Goal: Information Seeking & Learning: Learn about a topic

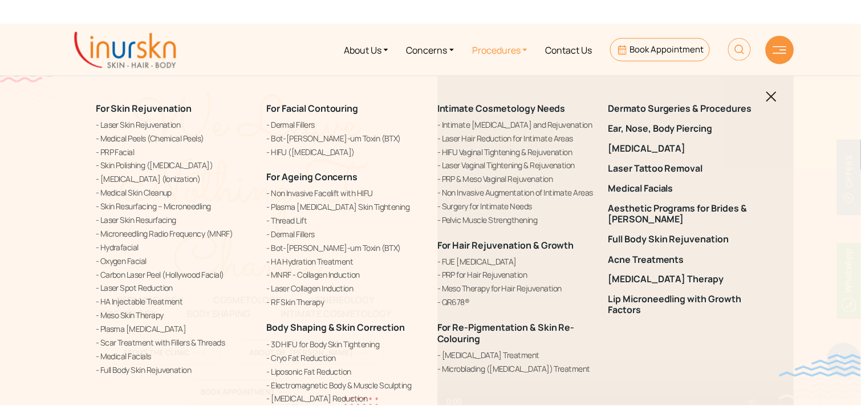
scroll to position [451, 0]
click at [140, 177] on link "[MEDICAL_DATA] (Ionization)" at bounding box center [175, 179] width 158 height 12
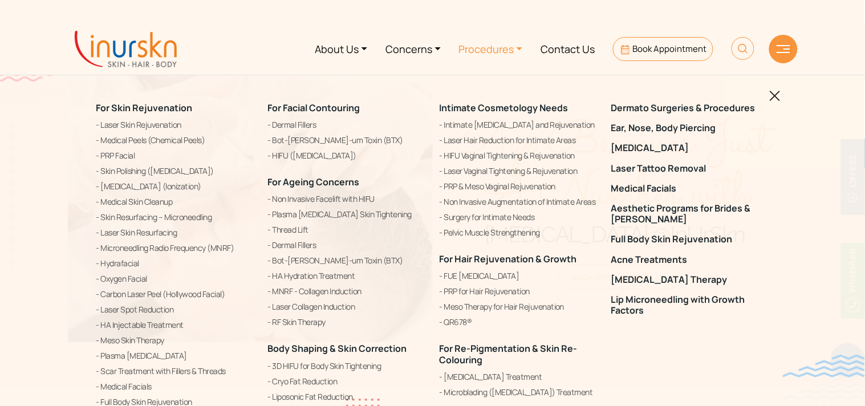
scroll to position [451, 0]
click at [430, 44] on link "Concerns" at bounding box center [413, 48] width 74 height 43
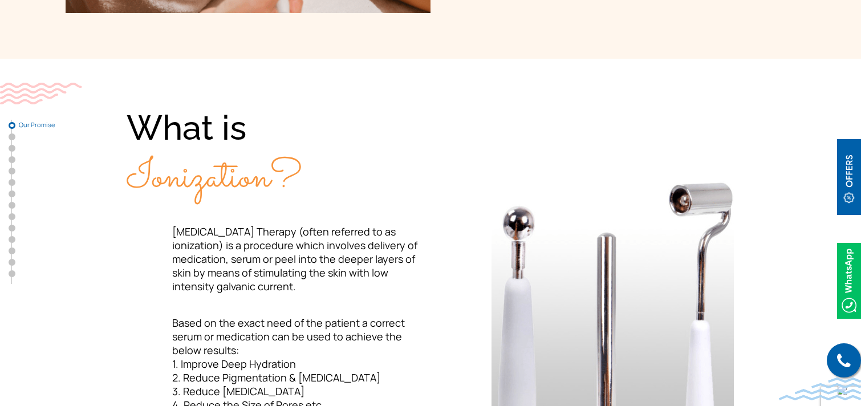
scroll to position [333, 0]
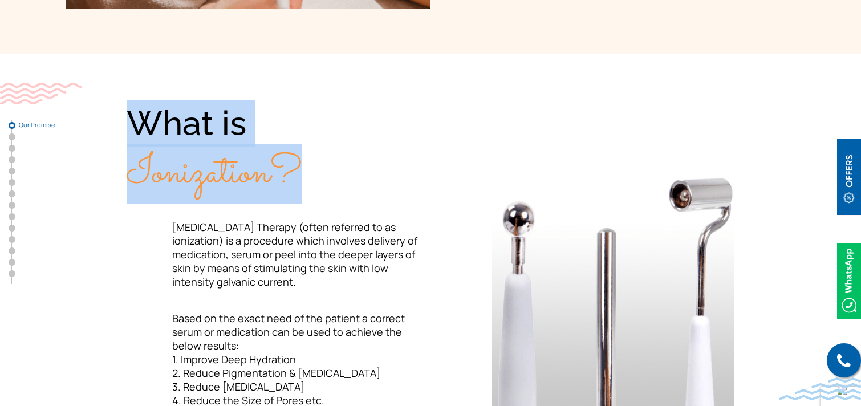
drag, startPoint x: 127, startPoint y: 118, endPoint x: 295, endPoint y: 177, distance: 177.7
type textarea "What is Ionization?"
click at [295, 177] on div "What is Ionization?" at bounding box center [279, 148] width 304 height 97
copy div "What is Ionization?"
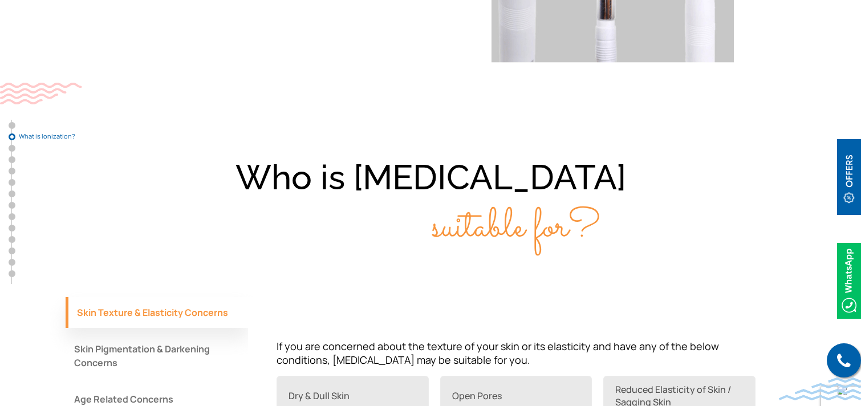
scroll to position [745, 0]
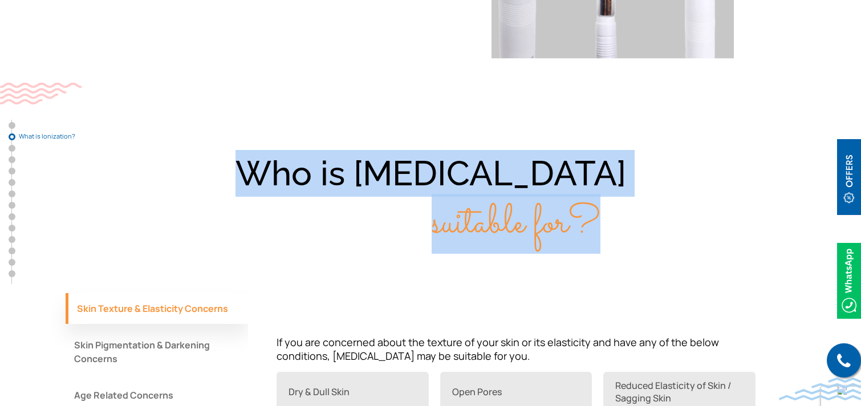
drag, startPoint x: 267, startPoint y: 170, endPoint x: 600, endPoint y: 234, distance: 339.0
click at [600, 234] on div "Who is Iontophoresis suitable for?" at bounding box center [431, 198] width 730 height 97
copy div "Who is Iontophoresis suitable for?"
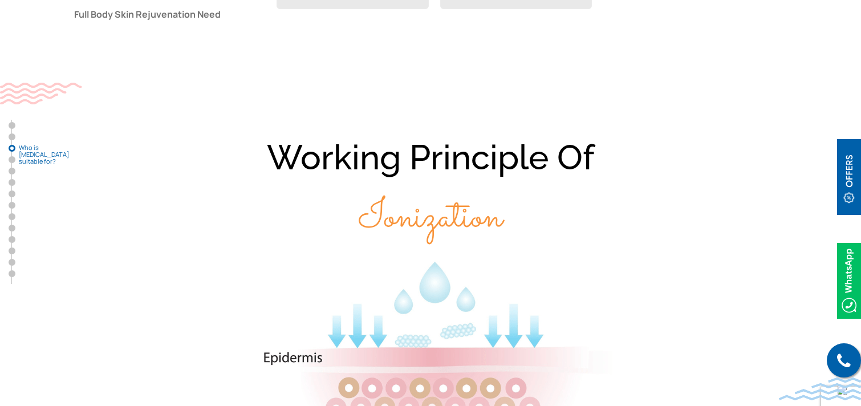
scroll to position [1203, 0]
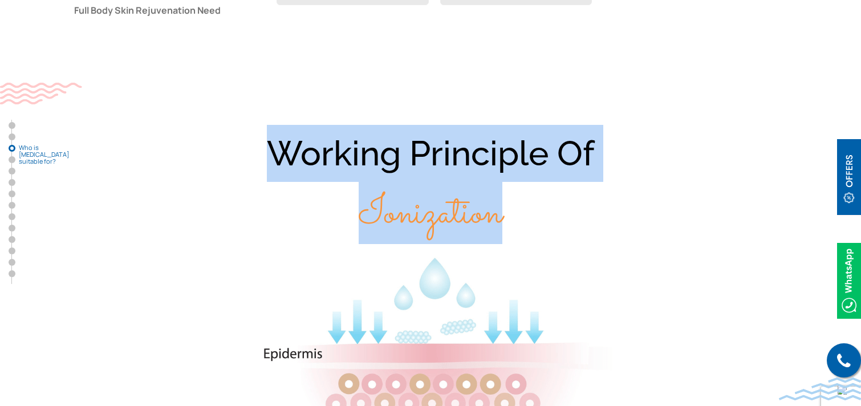
drag, startPoint x: 271, startPoint y: 152, endPoint x: 533, endPoint y: 215, distance: 269.0
click at [533, 215] on div "Working Principle Of Ionization" at bounding box center [431, 184] width 730 height 118
copy div "Working Principle Of Ionization"
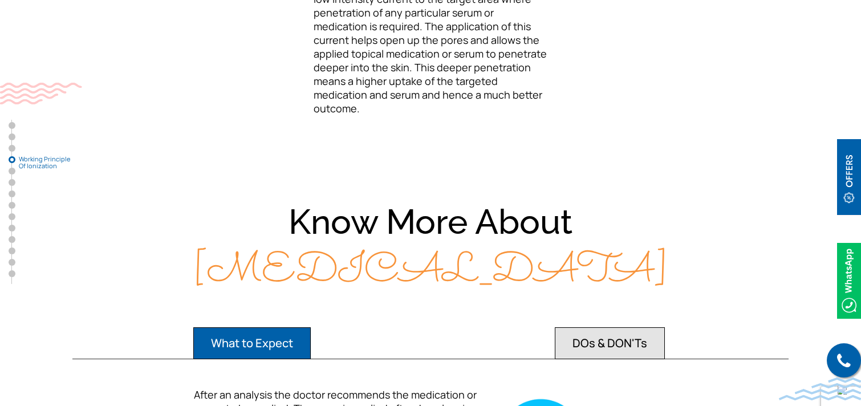
scroll to position [1774, 0]
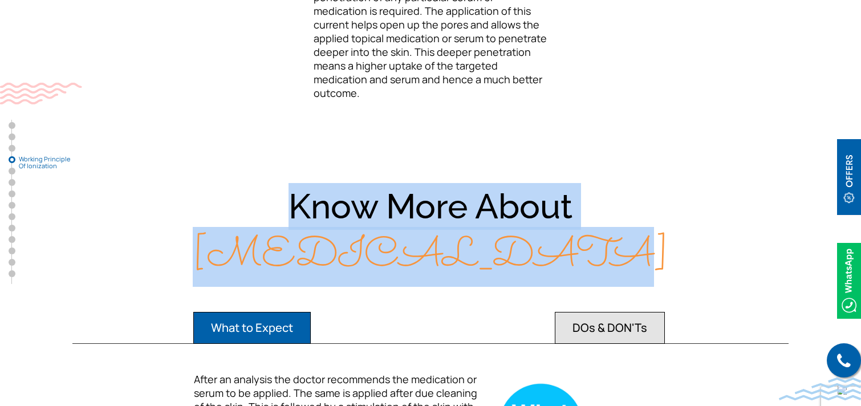
drag, startPoint x: 292, startPoint y: 191, endPoint x: 540, endPoint y: 246, distance: 253.9
click at [540, 246] on div "Know More About Iontophoresis" at bounding box center [431, 231] width 730 height 97
copy div "Know More About Iontophoresis"
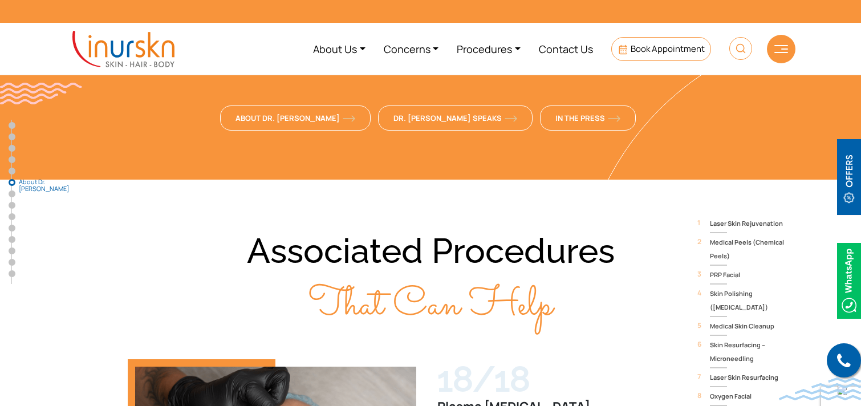
scroll to position [2955, 0]
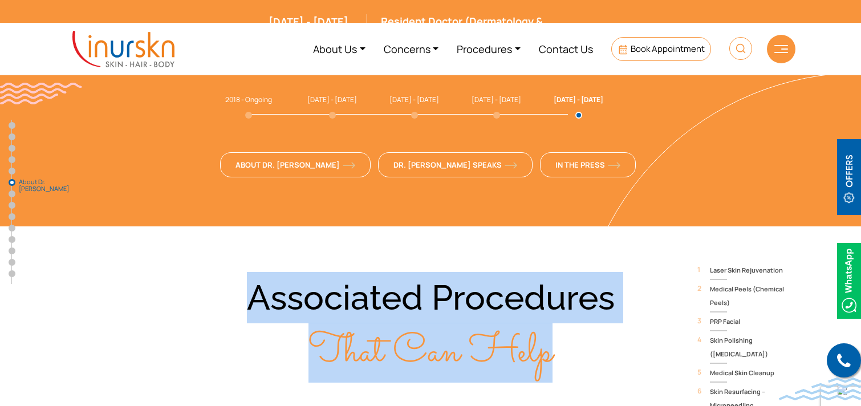
drag, startPoint x: 252, startPoint y: 227, endPoint x: 555, endPoint y: 281, distance: 308.0
click at [555, 281] on div "Associated Procedures That Can Help" at bounding box center [431, 325] width 730 height 107
copy div "Associated Procedures That Can Help"
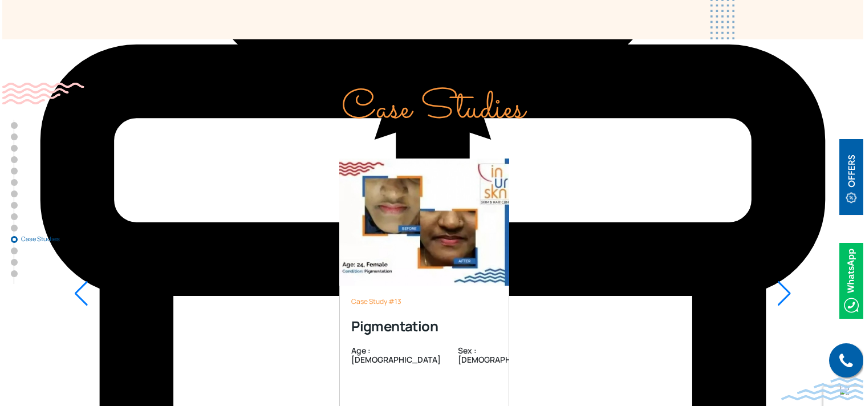
scroll to position [5415, 0]
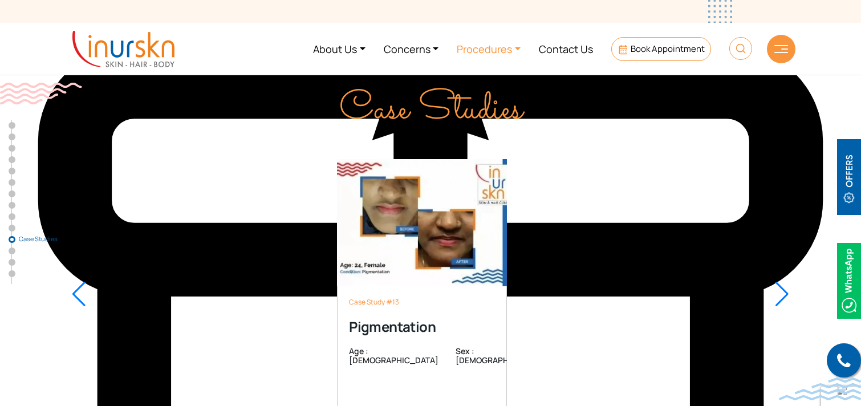
click at [513, 52] on link "Procedures" at bounding box center [488, 48] width 82 height 43
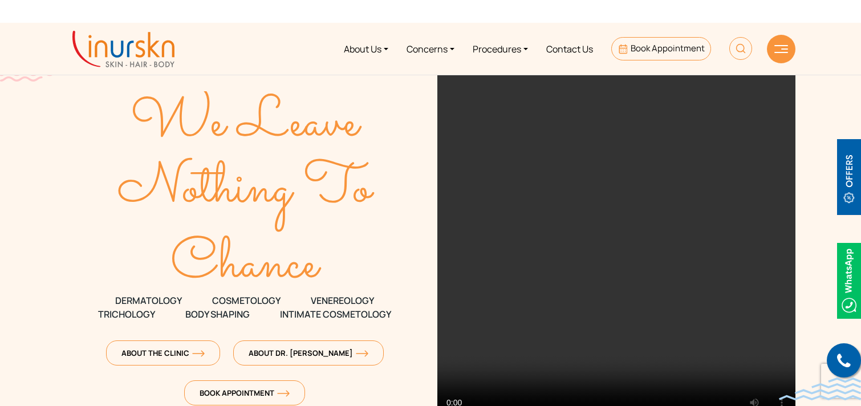
scroll to position [451, 0]
click at [505, 43] on link "Procedures" at bounding box center [500, 48] width 74 height 43
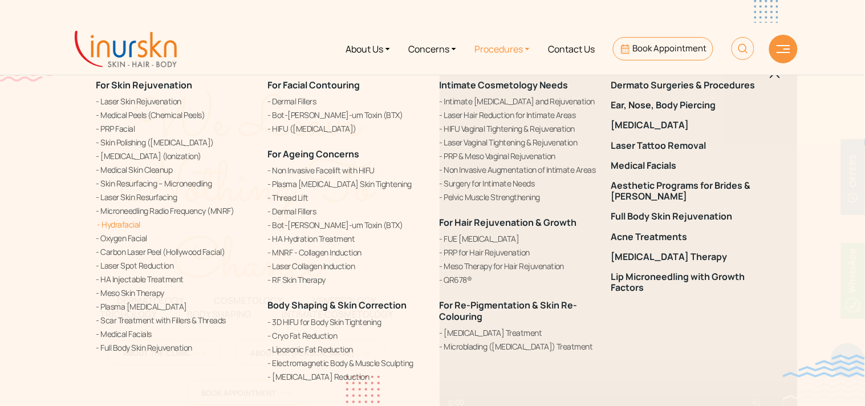
click at [128, 221] on link "Hydrafacial" at bounding box center [175, 224] width 158 height 12
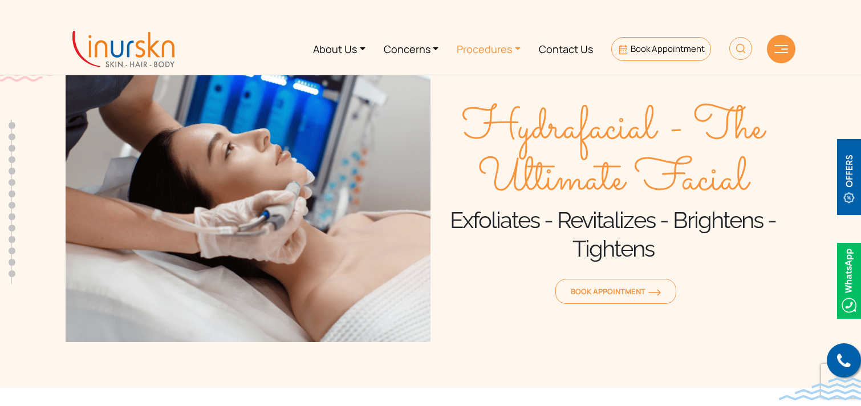
click at [472, 50] on link "Procedures" at bounding box center [488, 48] width 82 height 43
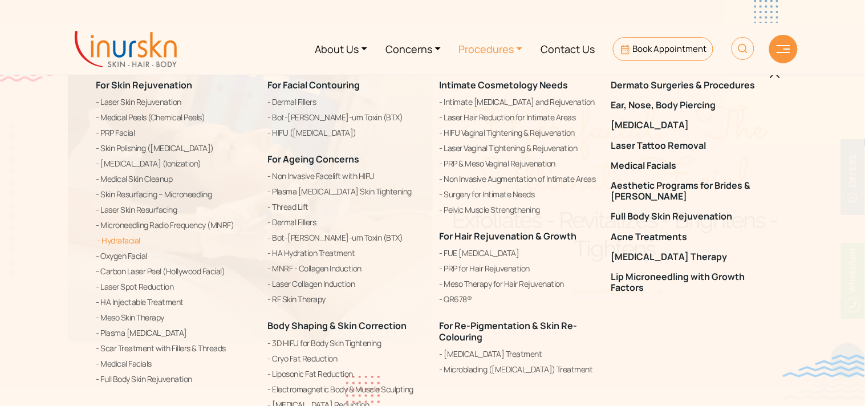
click at [128, 244] on link "Hydrafacial" at bounding box center [175, 241] width 158 height 14
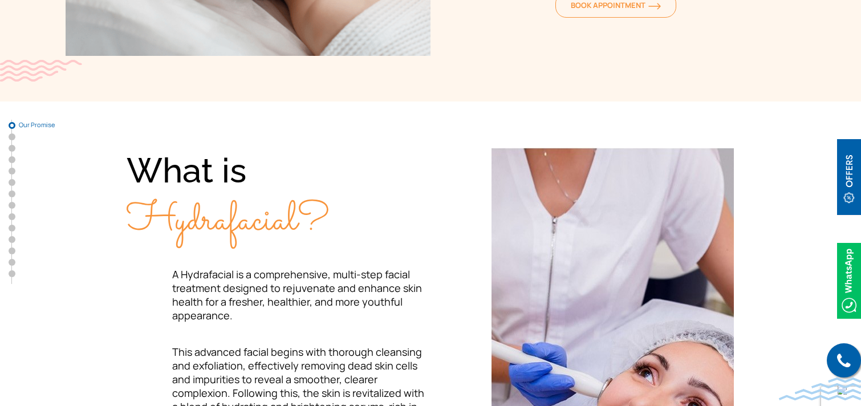
scroll to position [288, 0]
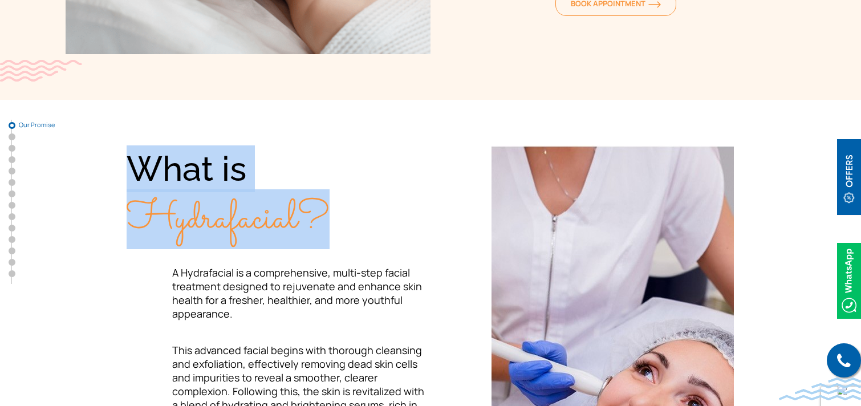
drag, startPoint x: 137, startPoint y: 169, endPoint x: 324, endPoint y: 209, distance: 191.2
type textarea "What is Hydrafacial?"
click at [324, 209] on div "What is Hydrafacial?" at bounding box center [279, 193] width 304 height 97
copy div "What is Hydrafacial?"
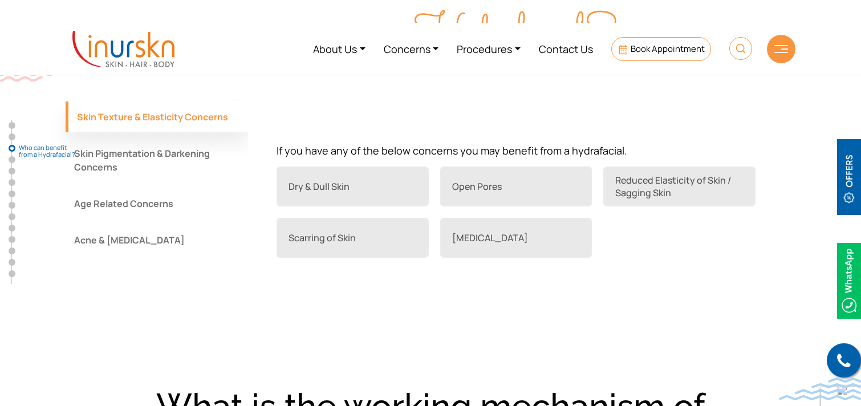
scroll to position [1001, 0]
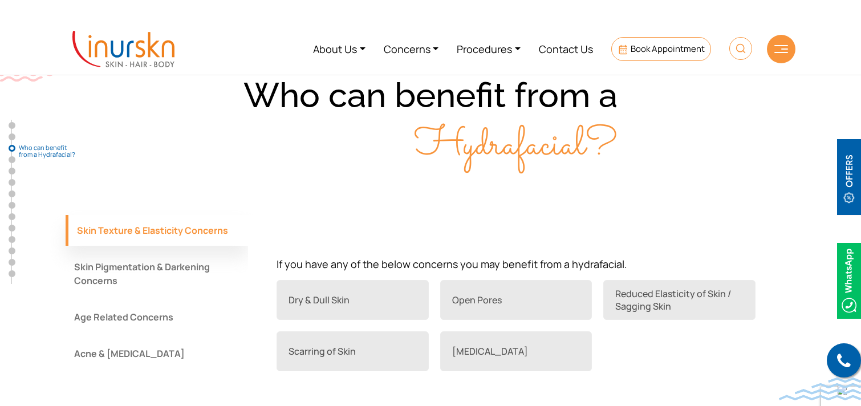
click at [252, 96] on div "Who can benefit from a Hydrafacial?" at bounding box center [431, 120] width 730 height 97
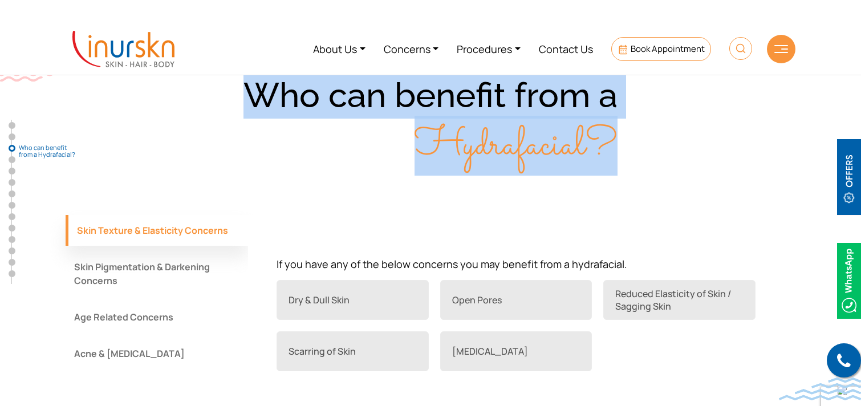
drag, startPoint x: 246, startPoint y: 89, endPoint x: 634, endPoint y: 148, distance: 392.0
click at [634, 148] on div "Who can benefit from a Hydrafacial?" at bounding box center [431, 120] width 730 height 97
copy div "Who can benefit from a Hydrafacial?"
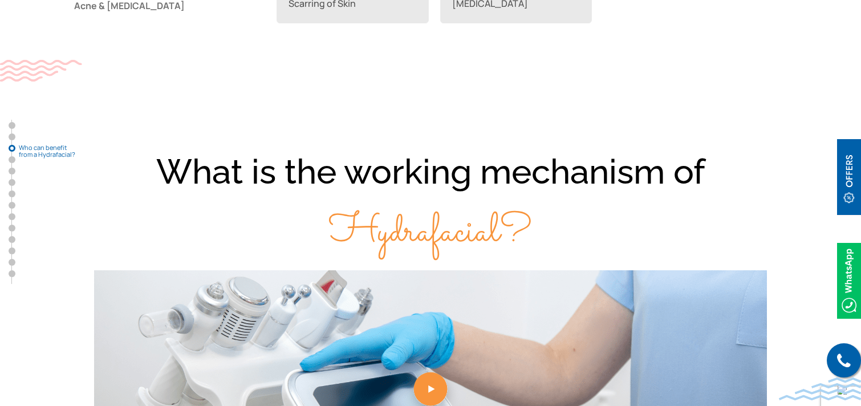
scroll to position [1391, 0]
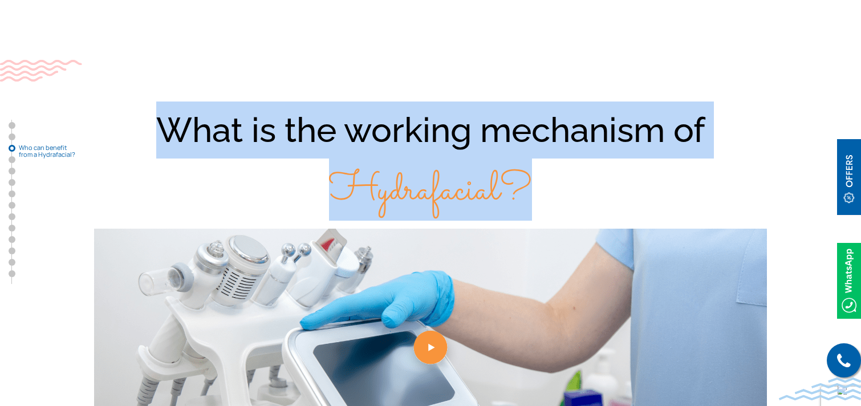
drag, startPoint x: 160, startPoint y: 124, endPoint x: 551, endPoint y: 178, distance: 394.7
click at [551, 178] on div "What is the working mechanism of Hydrafacial?" at bounding box center [431, 160] width 730 height 118
copy div "What is the working mechanism of Hydrafacial?"
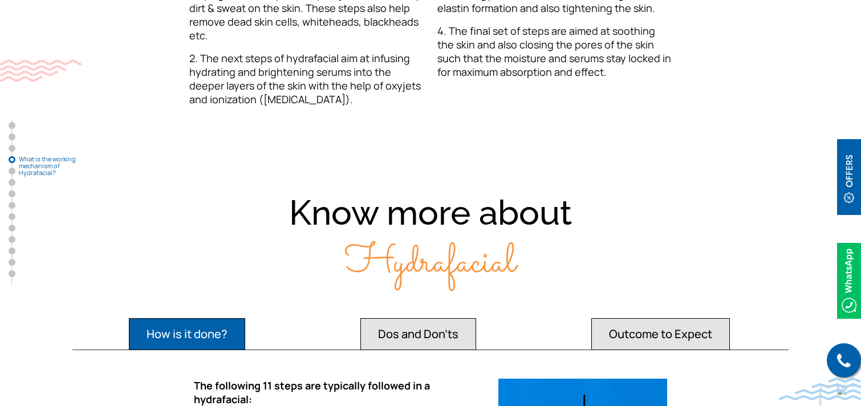
scroll to position [1950, 0]
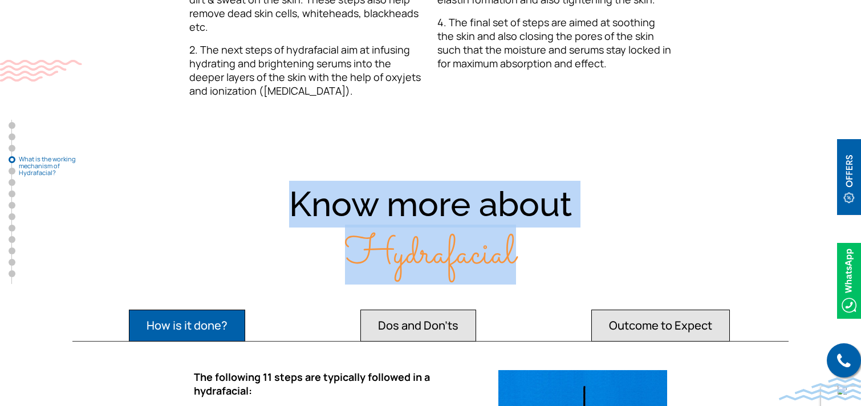
drag, startPoint x: 294, startPoint y: 184, endPoint x: 527, endPoint y: 222, distance: 236.3
click at [527, 222] on div "Know more about Hydrafacial" at bounding box center [431, 229] width 730 height 97
copy div "Know more about Hydrafacial"
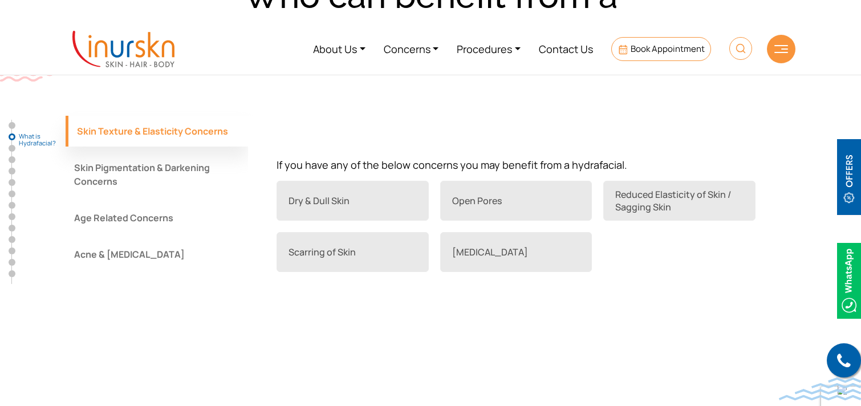
scroll to position [983, 0]
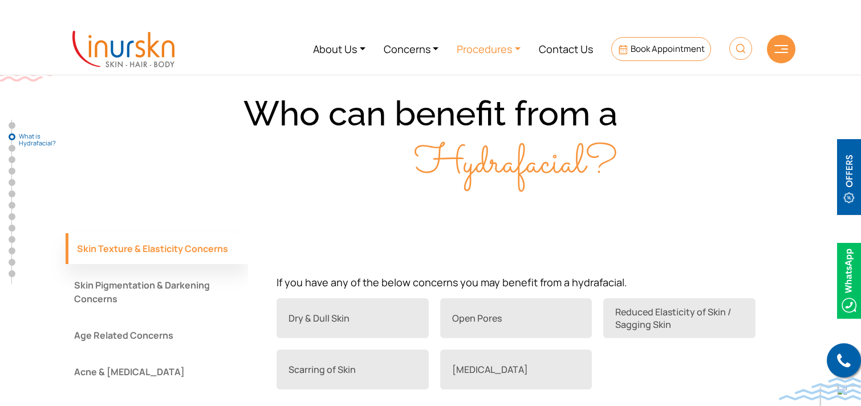
click at [489, 46] on link "Procedures" at bounding box center [488, 48] width 82 height 43
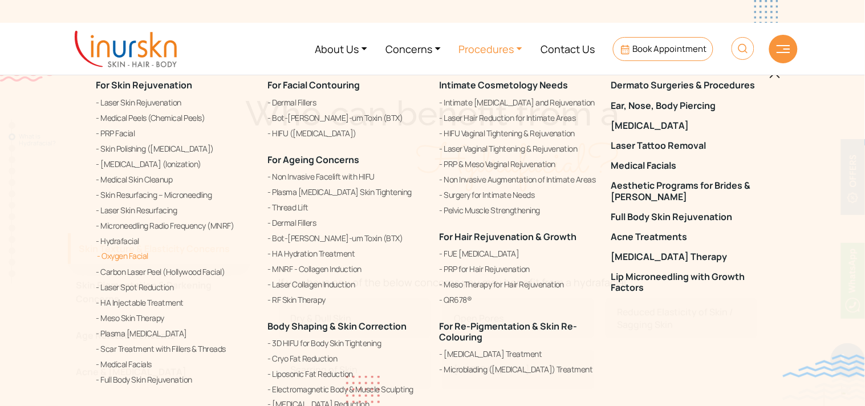
click at [132, 255] on link "Oxygen Facial" at bounding box center [175, 256] width 158 height 14
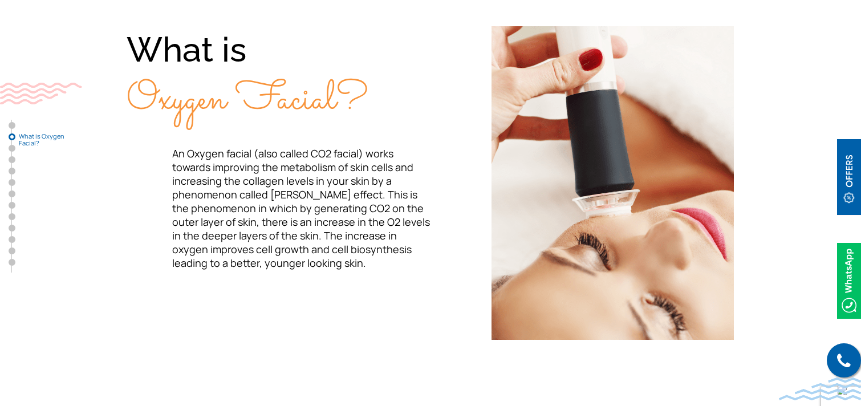
scroll to position [412, 0]
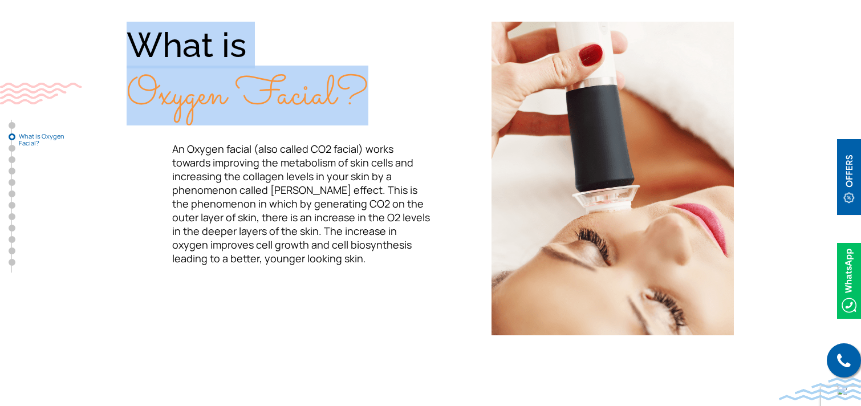
drag, startPoint x: 127, startPoint y: 34, endPoint x: 361, endPoint y: 91, distance: 240.5
type textarea "What is Oxygen Facial?"
click at [361, 91] on div "What is Oxygen Facial?" at bounding box center [279, 70] width 304 height 97
copy div "What is Oxygen Facial?"
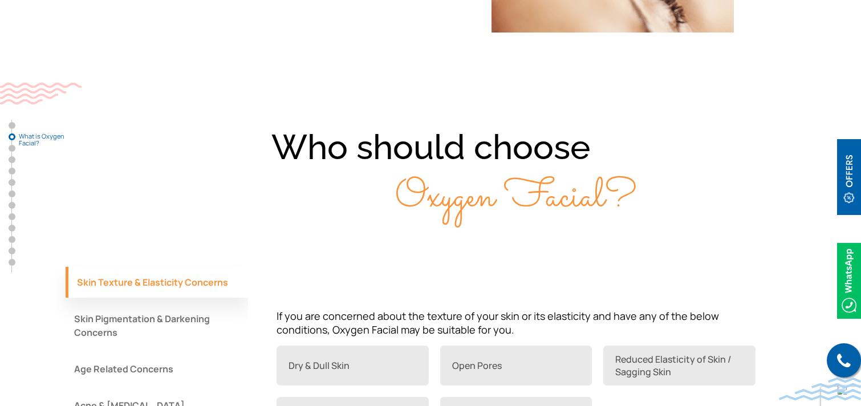
scroll to position [708, 0]
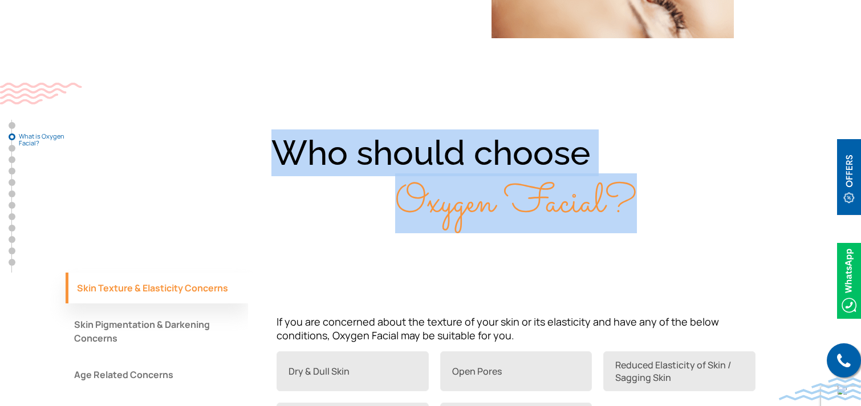
drag, startPoint x: 277, startPoint y: 152, endPoint x: 637, endPoint y: 192, distance: 361.9
click at [637, 192] on div "Who should choose Oxygen Facial?" at bounding box center [431, 177] width 730 height 97
copy div "Who should choose Oxygen Facial?"
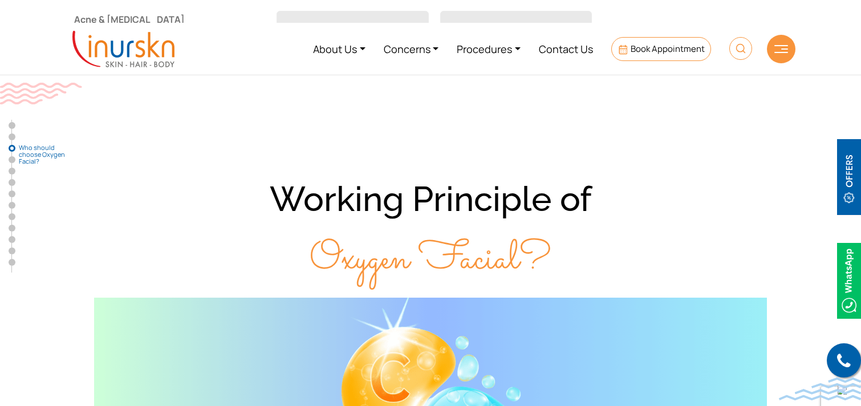
scroll to position [1086, 0]
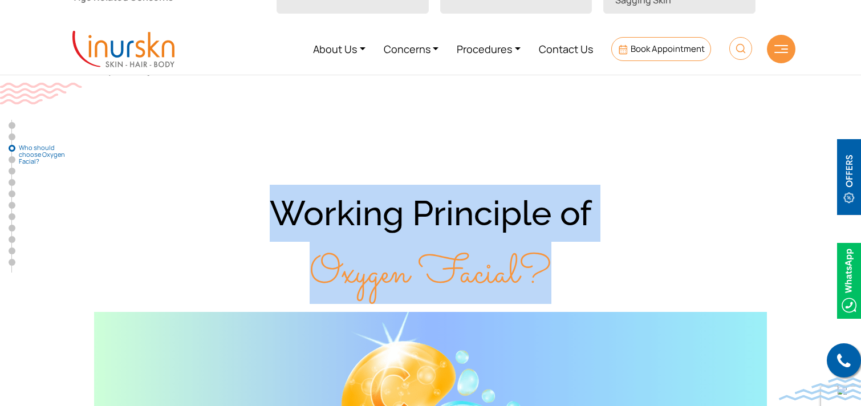
drag, startPoint x: 272, startPoint y: 206, endPoint x: 557, endPoint y: 270, distance: 292.0
click at [557, 270] on div "Working Principle of Oxygen Facial?" at bounding box center [431, 244] width 730 height 118
copy div "Working Principle of Oxygen Facial?"
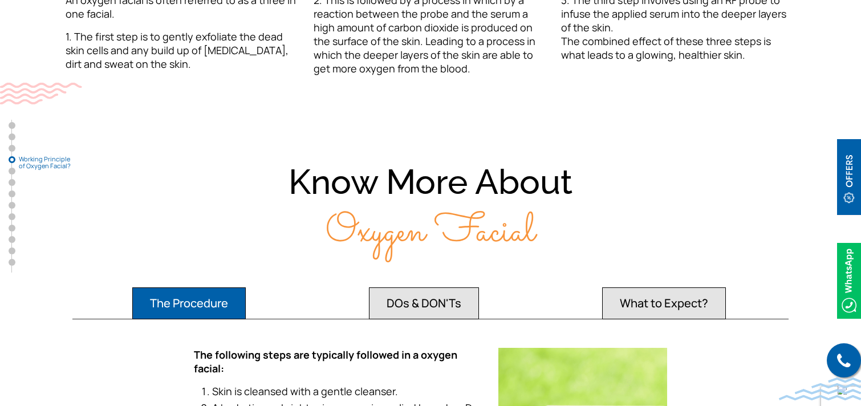
scroll to position [1690, 0]
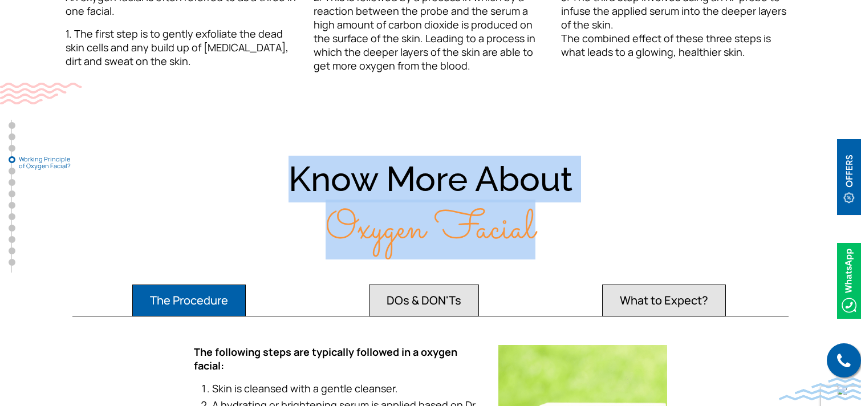
drag, startPoint x: 292, startPoint y: 172, endPoint x: 549, endPoint y: 224, distance: 262.3
click at [549, 224] on div "Know More About Oxygen Facial" at bounding box center [431, 204] width 730 height 97
copy div "Know More About Oxygen Facial"
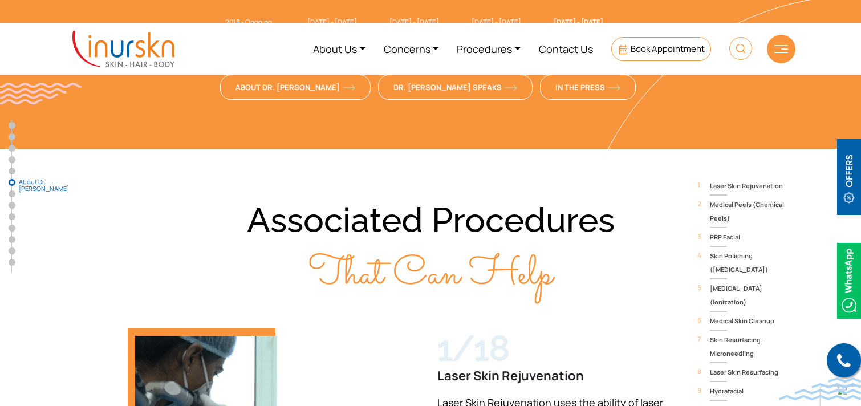
scroll to position [3048, 0]
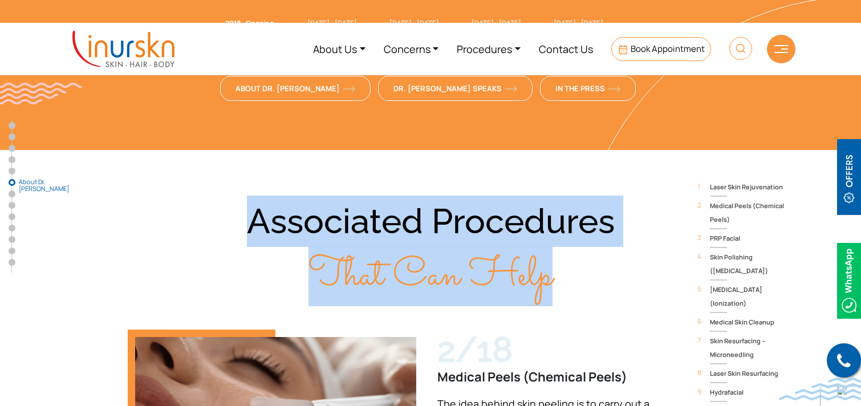
drag, startPoint x: 255, startPoint y: 152, endPoint x: 601, endPoint y: 219, distance: 352.4
click at [601, 219] on div "Associated Procedures That Can Help" at bounding box center [431, 248] width 730 height 107
copy div "Associated Procedures That Can Help"
click at [500, 40] on link "Procedures" at bounding box center [488, 48] width 82 height 43
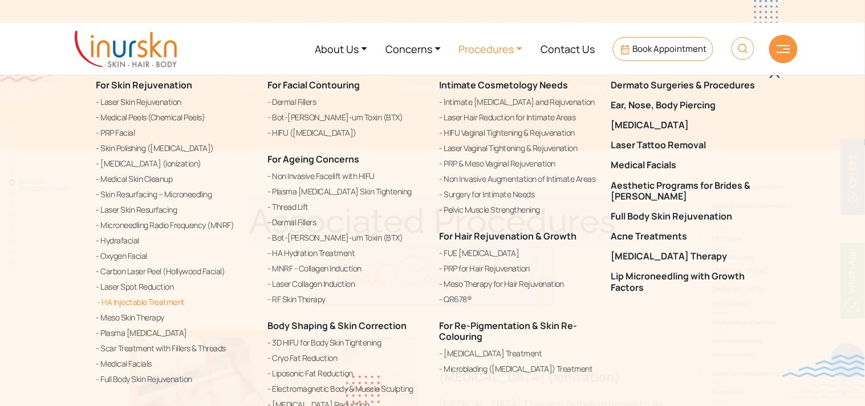
click at [139, 303] on link "HA Injectable Treatment" at bounding box center [175, 302] width 158 height 14
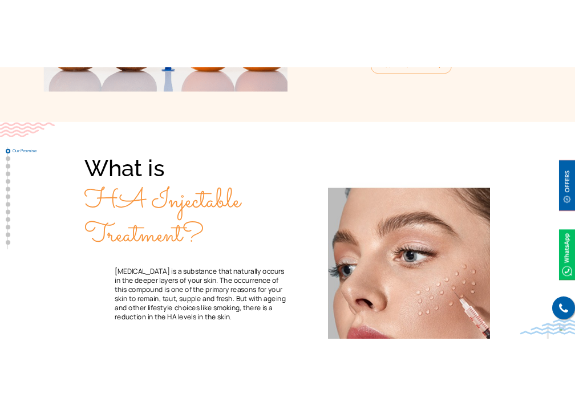
scroll to position [306, 0]
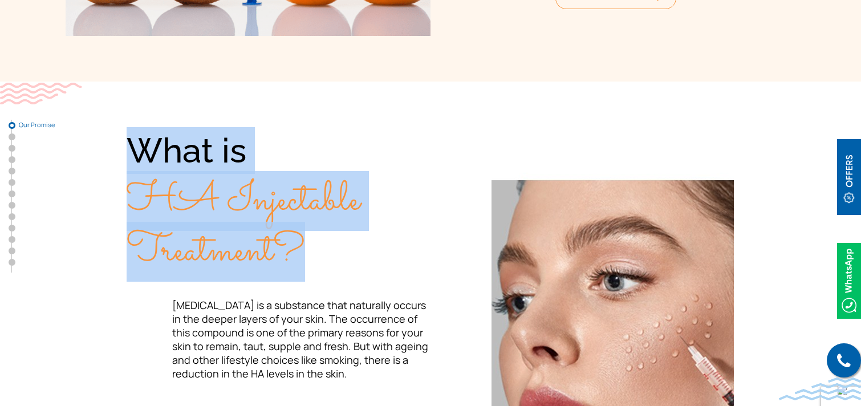
drag, startPoint x: 128, startPoint y: 145, endPoint x: 294, endPoint y: 240, distance: 191.2
type textarea "What is HA Injectable Treatment?"
click at [294, 240] on div "What is HA Injectable Treatment?" at bounding box center [279, 201] width 304 height 148
copy div "What is HA Injectable Treatment?"
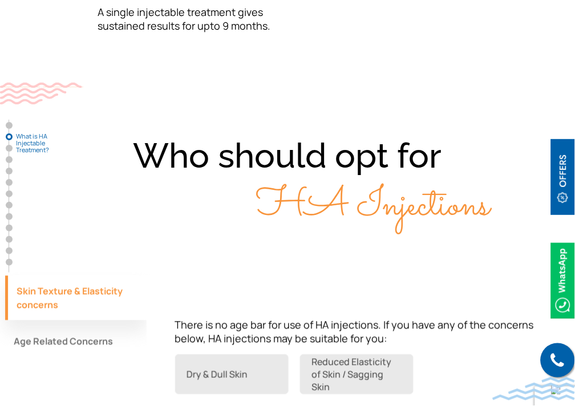
scroll to position [882, 0]
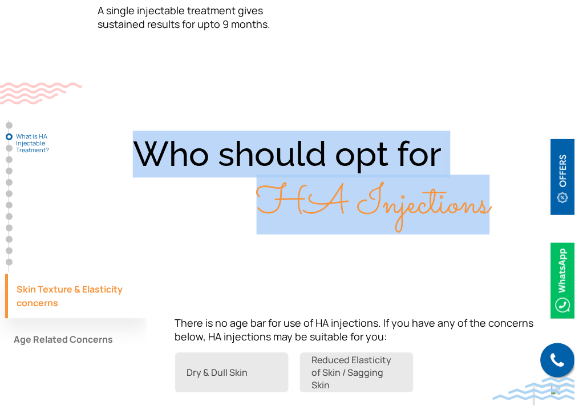
drag, startPoint x: 143, startPoint y: 134, endPoint x: 502, endPoint y: 195, distance: 364.3
click at [502, 195] on div "Who should opt for HA Injections" at bounding box center [287, 179] width 564 height 97
copy div "Who should opt for HA Injections"
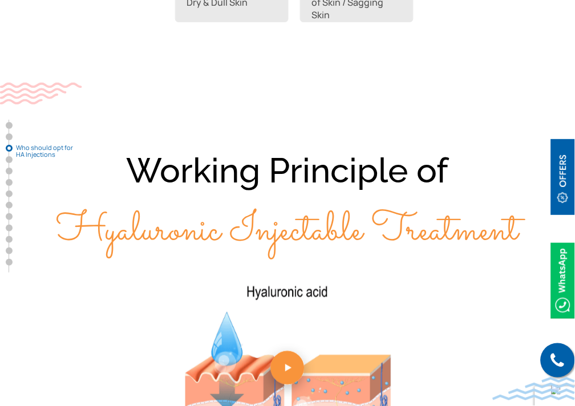
scroll to position [1303, 0]
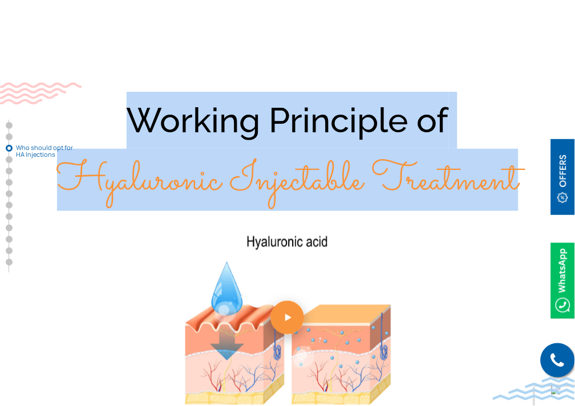
drag, startPoint x: 129, startPoint y: 97, endPoint x: 530, endPoint y: 173, distance: 407.8
click at [530, 173] on div "Working Principle of Hyaluronic Injectable Treatment" at bounding box center [287, 151] width 564 height 118
copy div "Working Principle of Hyaluronic Injectable Treatment"
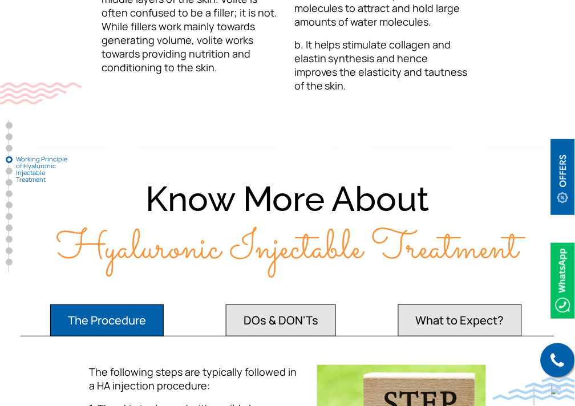
scroll to position [1879, 0]
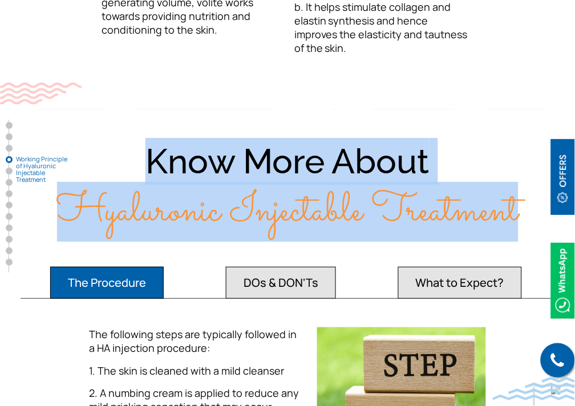
drag, startPoint x: 144, startPoint y: 135, endPoint x: 517, endPoint y: 180, distance: 376.1
click at [517, 180] on div "Know More About Hyaluronic Injectable Treatment" at bounding box center [287, 186] width 564 height 97
copy div "Know More About Hyaluronic Injectable Treatment"
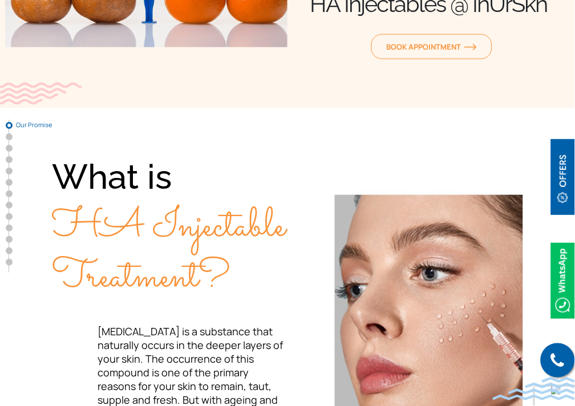
scroll to position [235, 0]
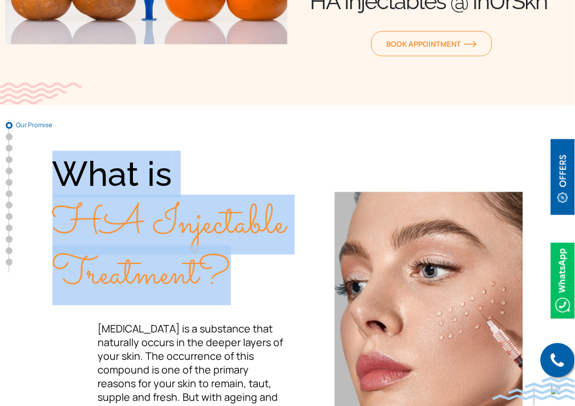
drag, startPoint x: 61, startPoint y: 175, endPoint x: 223, endPoint y: 268, distance: 186.6
click at [223, 268] on div "What is HA Injectable Treatment?" at bounding box center [169, 225] width 235 height 148
copy div "What is HA Injectable Treatment?"
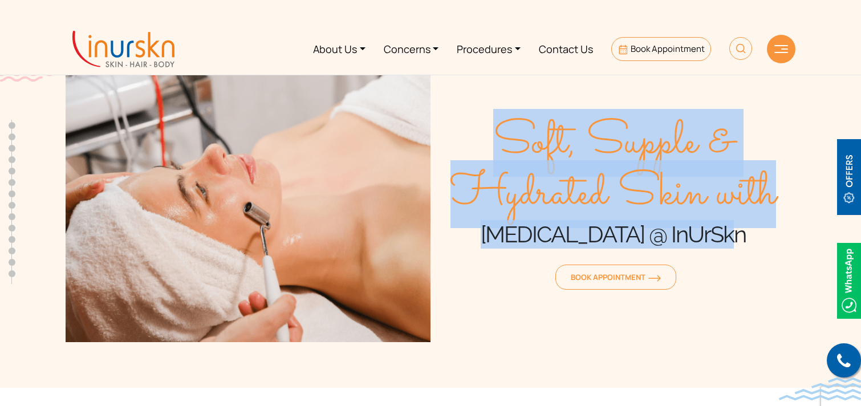
drag, startPoint x: 507, startPoint y: 145, endPoint x: 728, endPoint y: 231, distance: 237.3
type textarea "Soft, Supple & Hydrated Skin with [MEDICAL_DATA] @ InUrSkn"
click at [728, 231] on div "Soft, Supple & Hydrated Skin with [MEDICAL_DATA] @ InUrSkn Book Appointment" at bounding box center [612, 205] width 365 height 274
copy div "Soft, Supple & Hydrated Skin with [MEDICAL_DATA] @ InUrSkn"
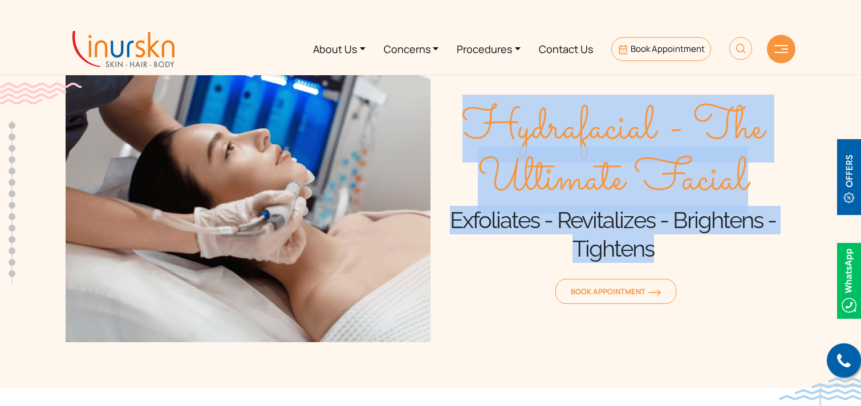
drag, startPoint x: 465, startPoint y: 123, endPoint x: 661, endPoint y: 245, distance: 231.4
type textarea "Hydrafacial - The Ultimate Facial Exfoliates - Revitalizes - Brightens - Tighte…"
click at [661, 245] on div "Hydrafacial - The Ultimate Facial Exfoliates - Revitalizes - Brightens - Tighte…" at bounding box center [612, 205] width 365 height 274
copy div "Hydrafacial - The Ultimate Facial Exfoliates - Revitalizes - Brightens - Tighte…"
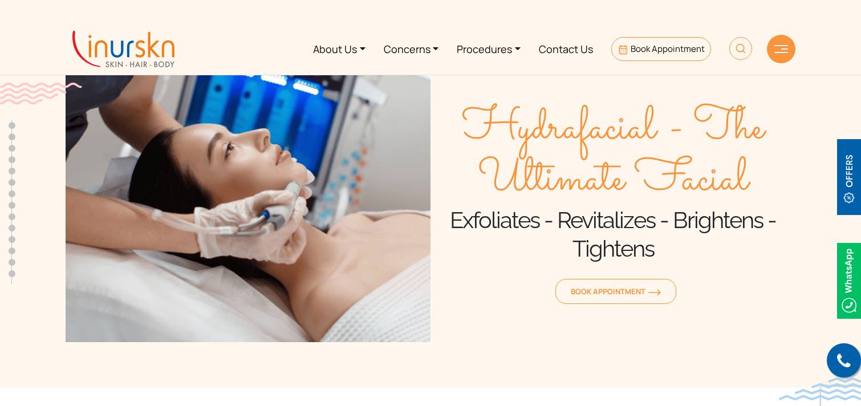
click at [549, 264] on div "Hydrafacial - The Ultimate Facial Exfoliates - Revitalizes - Brightens - Tighte…" at bounding box center [612, 205] width 365 height 274
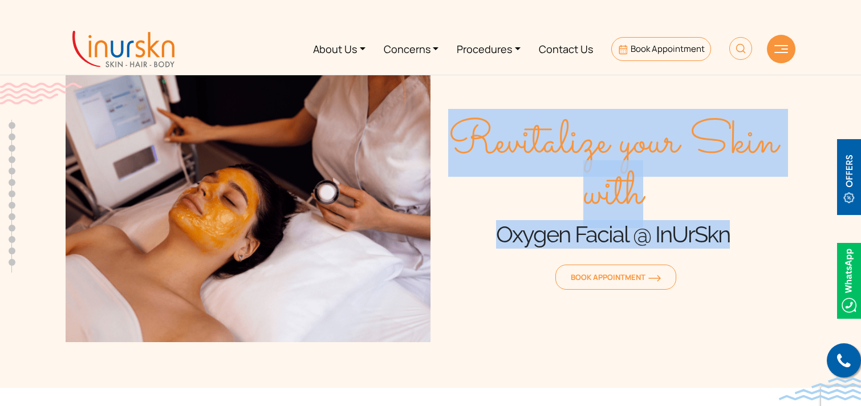
drag, startPoint x: 453, startPoint y: 133, endPoint x: 765, endPoint y: 229, distance: 327.2
type textarea "Revitalize your Skin with Oxygen Facial @ InUrSkn"
click at [765, 229] on div "Revitalize your Skin with Oxygen Facial @ InUrSkn Book Appointment" at bounding box center [612, 205] width 365 height 274
copy div "Revitalize your Skin with Oxygen Facial @ InUrSkn"
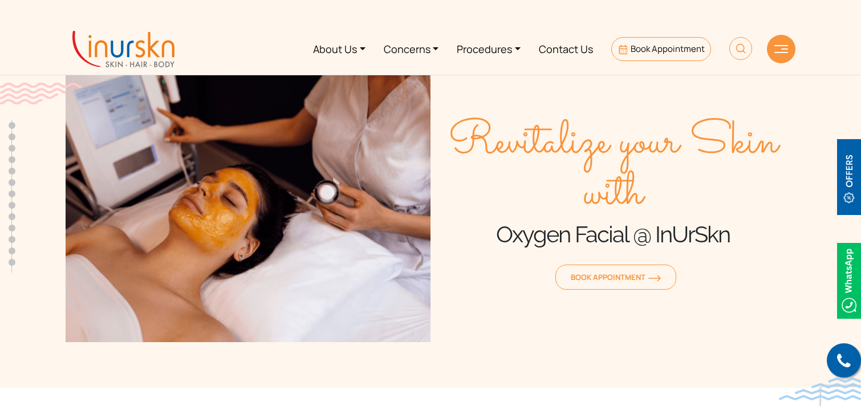
click at [569, 304] on div "Revitalize your Skin with Oxygen Facial @ InUrSkn Book Appointment" at bounding box center [612, 205] width 365 height 274
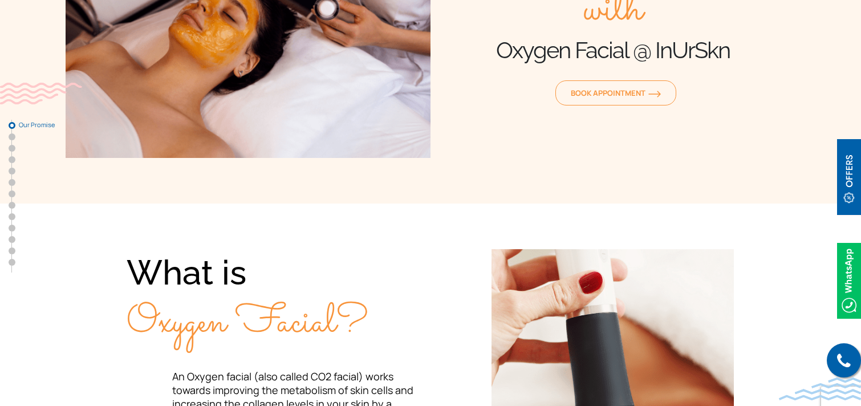
scroll to position [242, 0]
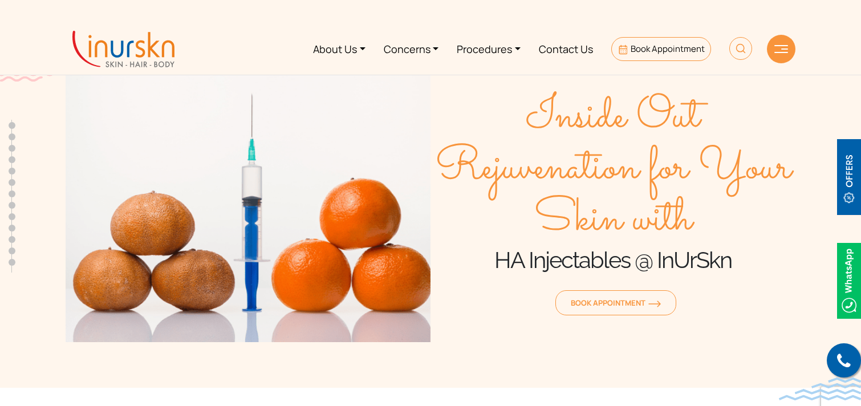
scroll to position [4, 0]
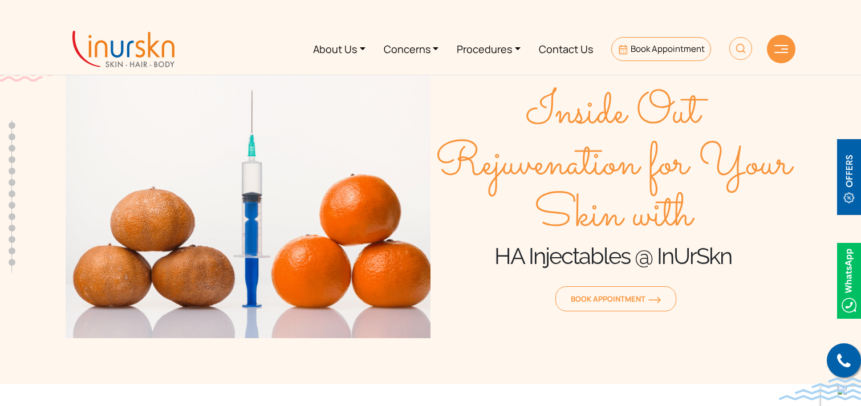
click at [529, 112] on span "Inside Out Rejuvenation for Your Skin with" at bounding box center [612, 165] width 365 height 154
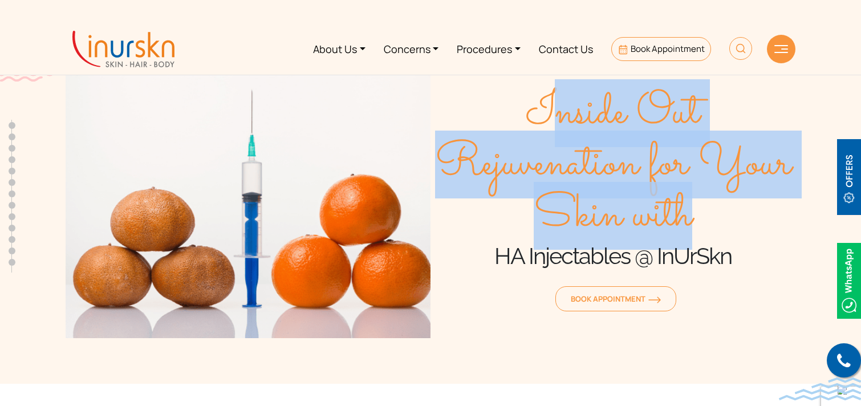
drag, startPoint x: 543, startPoint y: 111, endPoint x: 699, endPoint y: 198, distance: 179.4
type textarea "nside Out Rejuvenation for Your Skin with"
click at [699, 198] on span "Inside Out Rejuvenation for Your Skin with" at bounding box center [612, 165] width 365 height 154
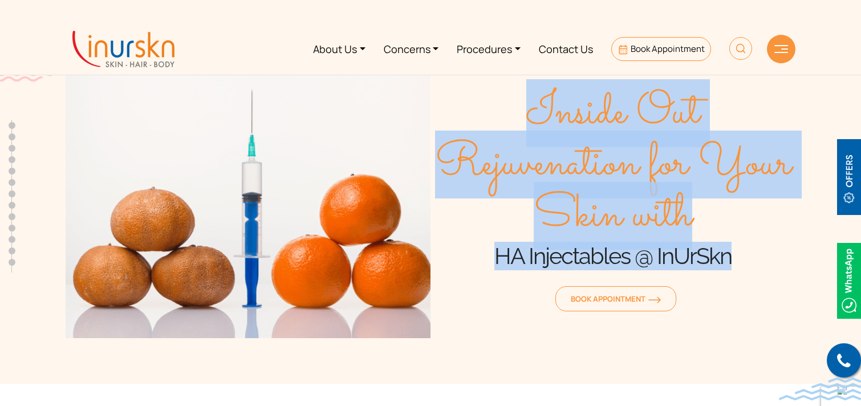
drag, startPoint x: 521, startPoint y: 108, endPoint x: 730, endPoint y: 252, distance: 253.6
click at [730, 252] on div "Inside Out Rejuvenation for Your Skin with HA Injectables @ InUrSkn Book Appoin…" at bounding box center [612, 201] width 365 height 274
copy div "Inside Out Rejuvenation for Your Skin with HA Injectables @ InUrSkn"
click at [753, 239] on span "Inside Out Rejuvenation for Your Skin with" at bounding box center [612, 165] width 365 height 154
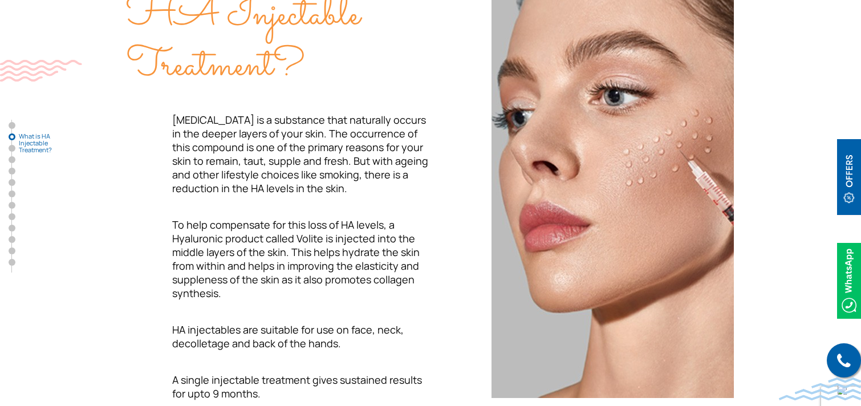
scroll to position [0, 0]
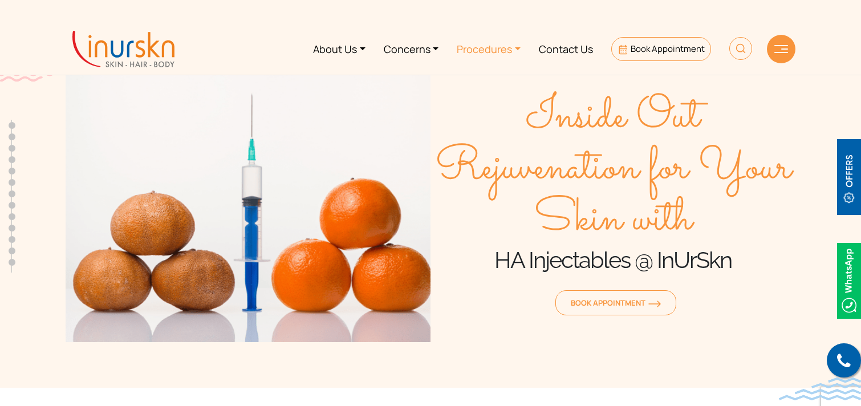
click at [491, 52] on link "Procedures" at bounding box center [488, 48] width 82 height 43
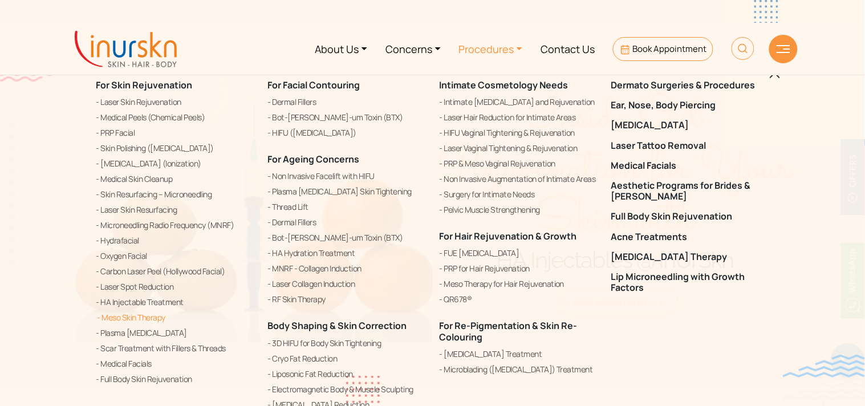
click at [146, 316] on link "Meso Skin Therapy" at bounding box center [175, 318] width 158 height 14
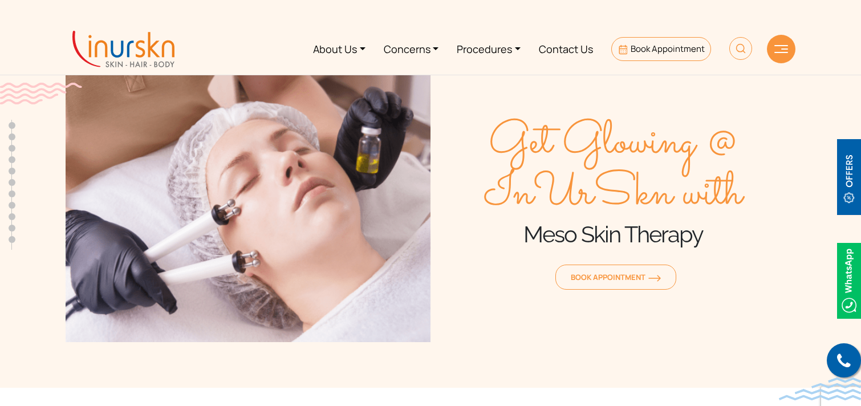
scroll to position [451, 0]
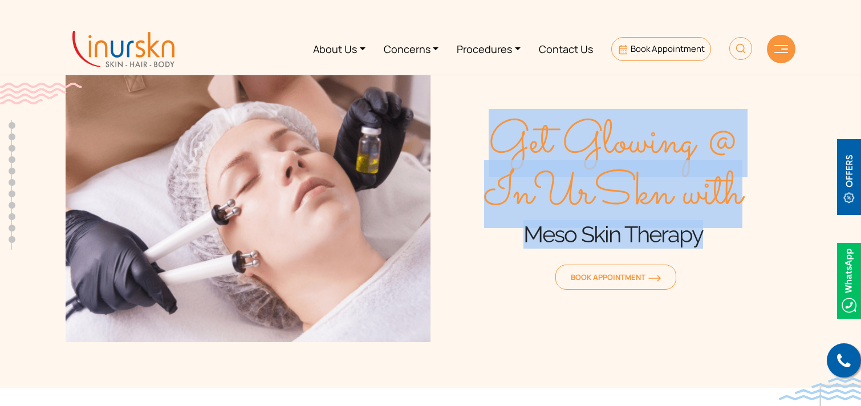
drag, startPoint x: 496, startPoint y: 139, endPoint x: 715, endPoint y: 230, distance: 237.6
type textarea "Get Glowing @ InUrSkn with Meso Skin Therapy"
click at [715, 230] on div "Get Glowing @ InUrSkn with Meso Skin Therapy Book Appointment" at bounding box center [612, 205] width 365 height 274
copy div "Get Glowing @ InUrSkn with Meso Skin Therapy"
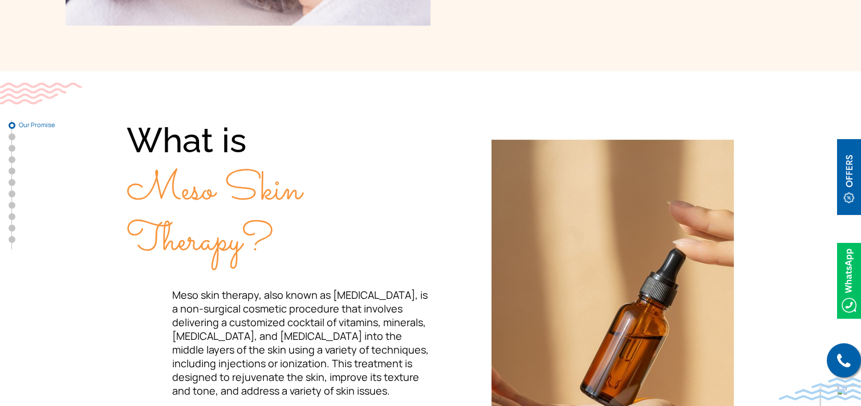
scroll to position [317, 0]
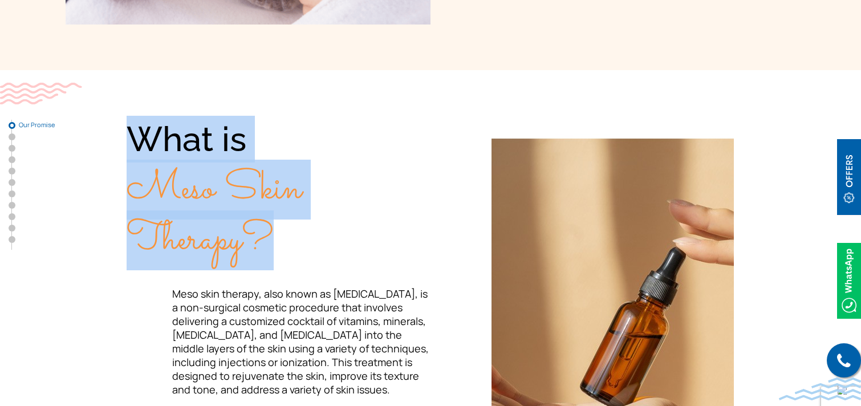
drag, startPoint x: 131, startPoint y: 135, endPoint x: 285, endPoint y: 248, distance: 191.2
click at [285, 248] on div "What is Meso Skin Therapy?" at bounding box center [279, 190] width 304 height 148
copy div "What is Meso Skin Therapy?"
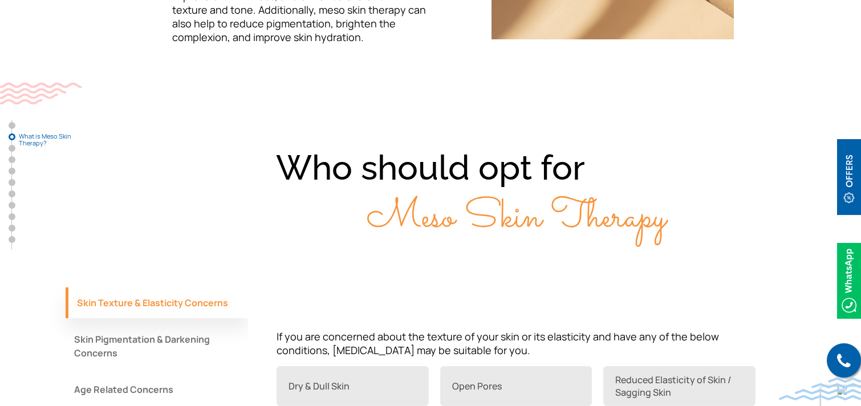
scroll to position [812, 0]
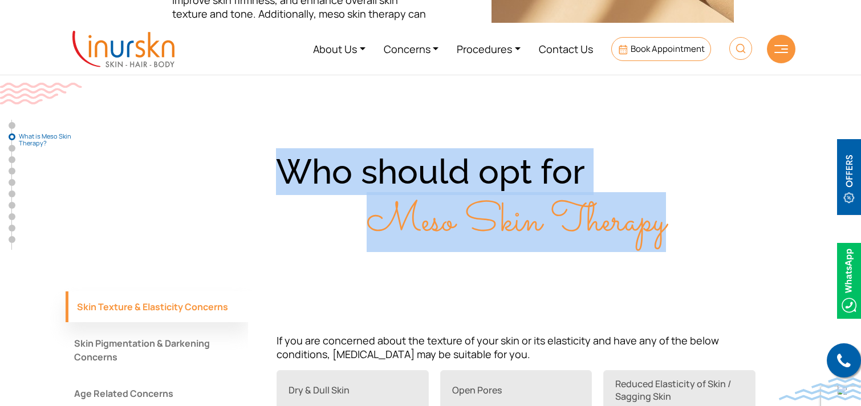
drag, startPoint x: 284, startPoint y: 168, endPoint x: 679, endPoint y: 221, distance: 399.1
click at [679, 221] on div "Who should opt for Meso Skin Therapy" at bounding box center [431, 196] width 730 height 97
copy div "Who should opt for Meso Skin Therapy"
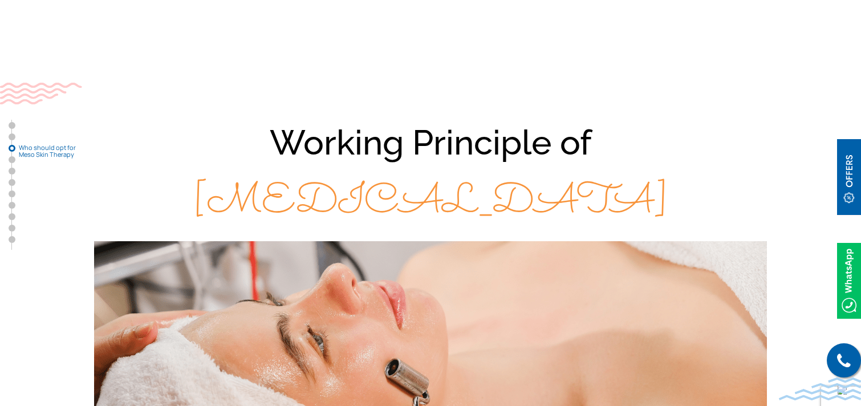
scroll to position [1292, 0]
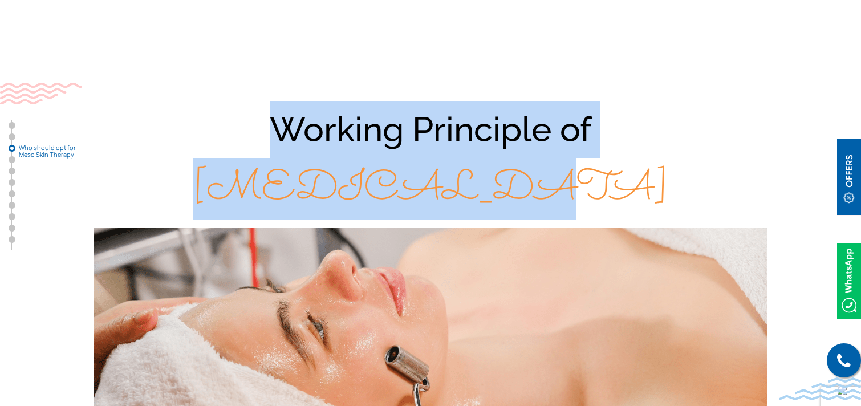
drag, startPoint x: 276, startPoint y: 123, endPoint x: 520, endPoint y: 189, distance: 252.9
click at [520, 189] on div "Working Principle of [MEDICAL_DATA]" at bounding box center [431, 160] width 730 height 118
copy div "Working Principle of [MEDICAL_DATA]"
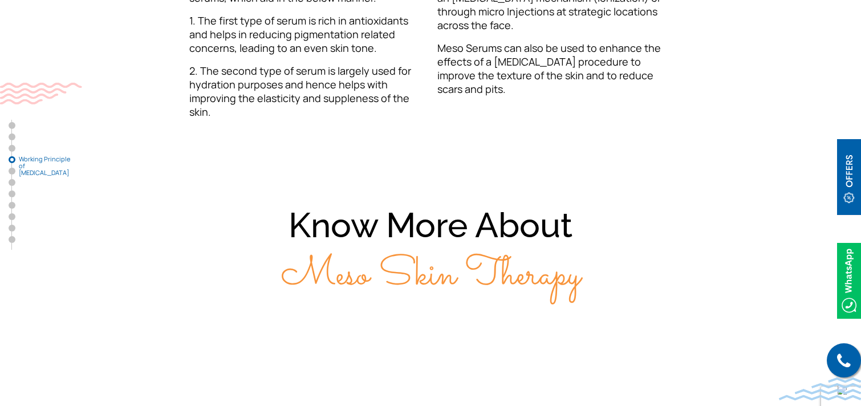
scroll to position [1855, 0]
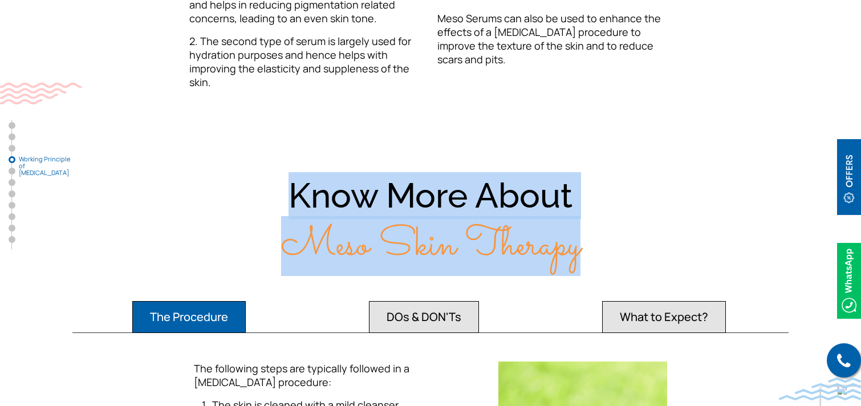
drag, startPoint x: 288, startPoint y: 189, endPoint x: 579, endPoint y: 250, distance: 297.5
click at [579, 250] on div "Know More About Meso Skin Therapy" at bounding box center [431, 220] width 730 height 97
copy div "Know More About Meso Skin Therapy"
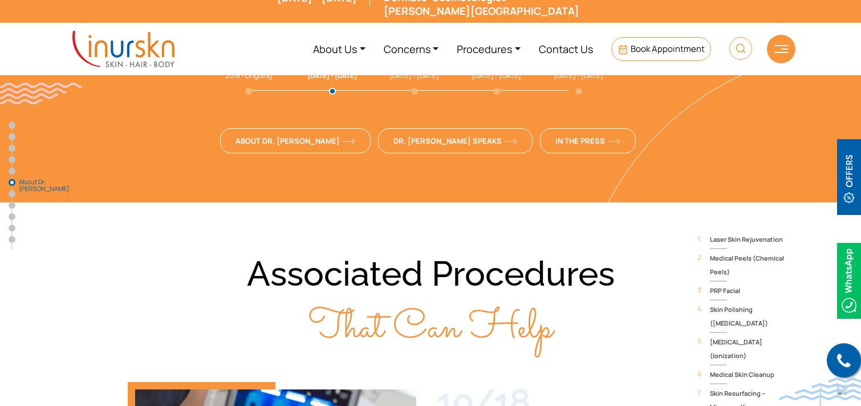
scroll to position [3158, 0]
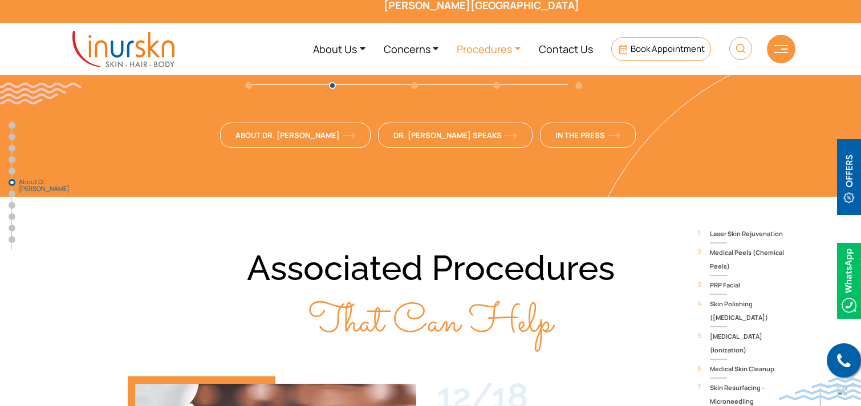
click at [479, 52] on link "Procedures" at bounding box center [488, 48] width 82 height 43
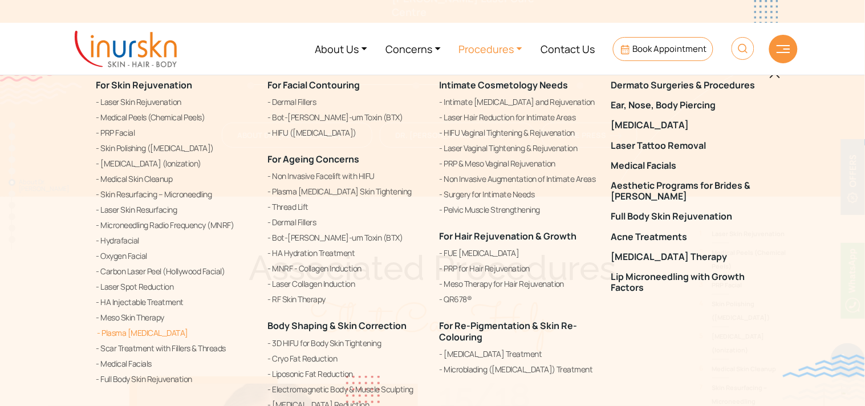
click at [142, 332] on link "Plasma [MEDICAL_DATA]" at bounding box center [175, 333] width 158 height 14
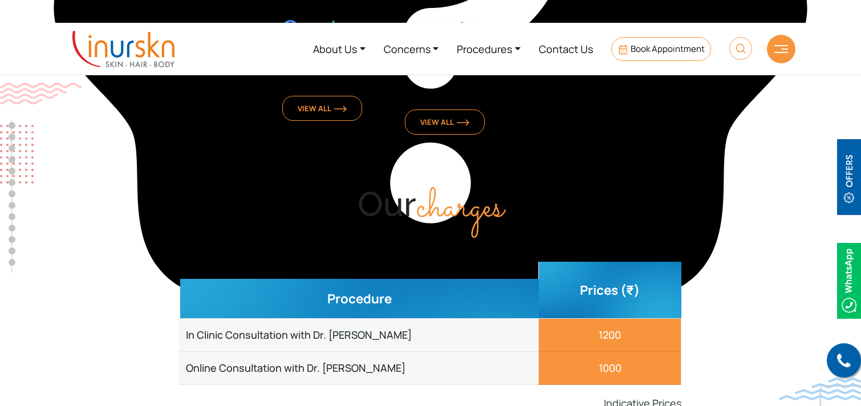
scroll to position [4725, 0]
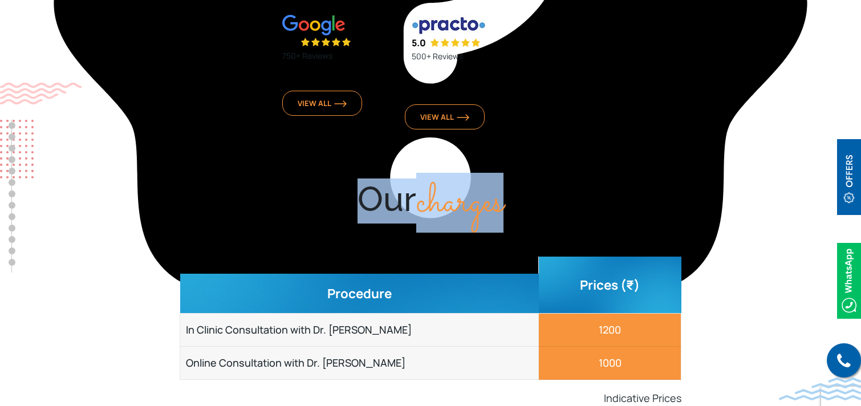
drag, startPoint x: 356, startPoint y: 130, endPoint x: 509, endPoint y: 137, distance: 152.9
click at [509, 178] on div "Our charges" at bounding box center [431, 200] width 730 height 45
copy div "Our charges"
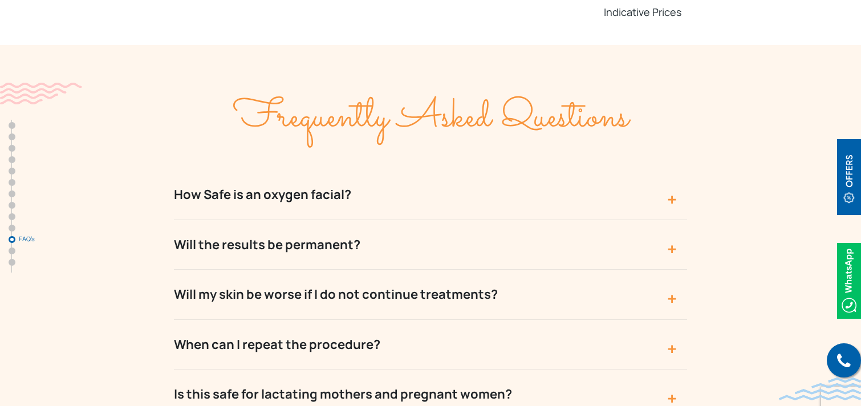
scroll to position [5109, 0]
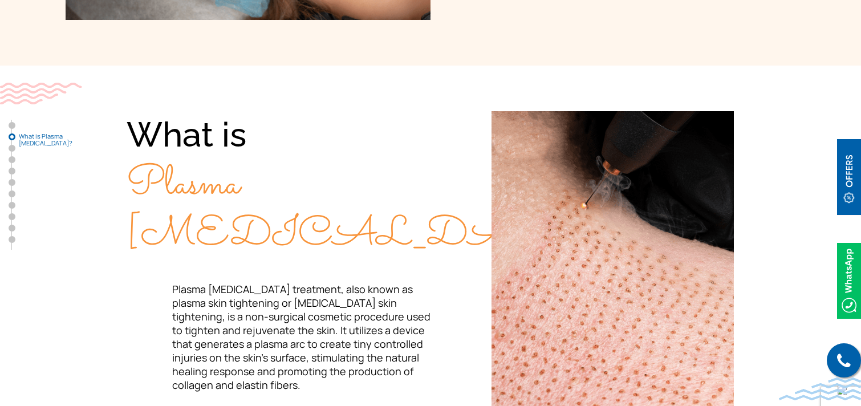
scroll to position [379, 0]
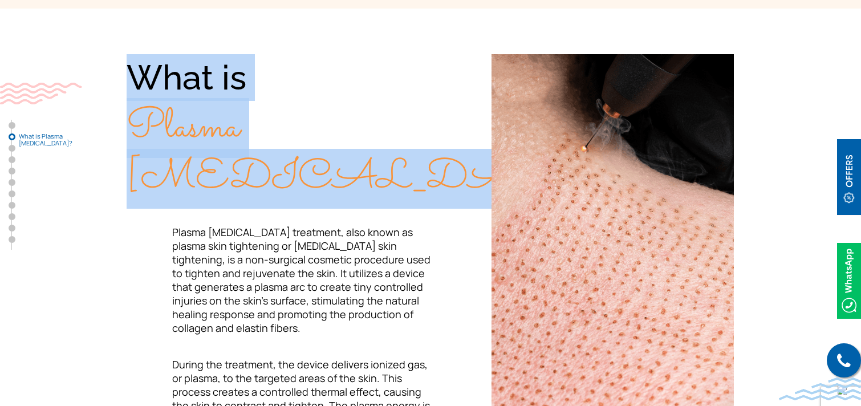
drag, startPoint x: 133, startPoint y: 76, endPoint x: 306, endPoint y: 163, distance: 194.0
type textarea "What is Plasma [MEDICAL_DATA]?"
click at [306, 163] on div "What is Plasma [MEDICAL_DATA]?" at bounding box center [279, 128] width 304 height 148
copy div "What is Plasma [MEDICAL_DATA]?"
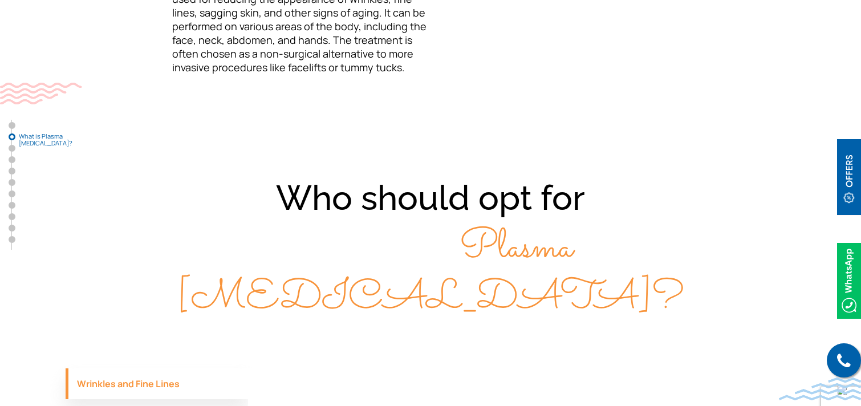
scroll to position [862, 0]
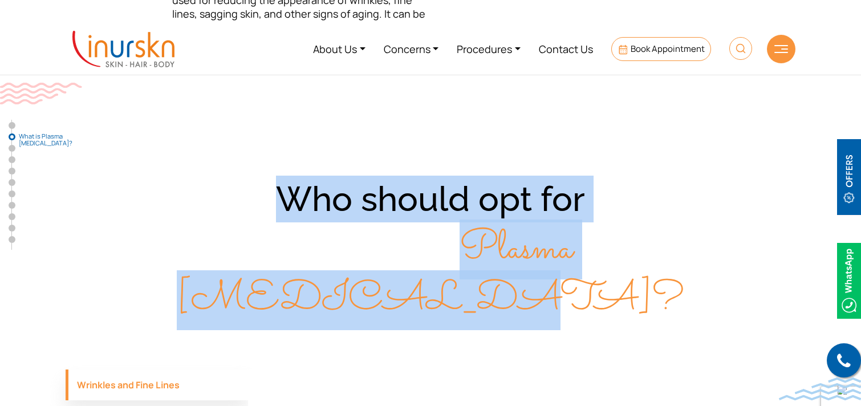
drag, startPoint x: 283, startPoint y: 193, endPoint x: 706, endPoint y: 237, distance: 425.2
click at [706, 237] on div "Who should opt for Plasma [MEDICAL_DATA]?" at bounding box center [431, 250] width 730 height 148
copy div "Who should opt for Plasma [MEDICAL_DATA]?"
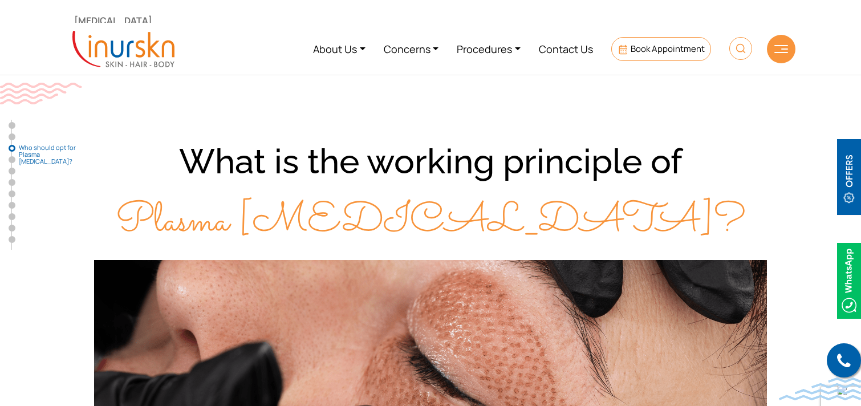
scroll to position [1363, 0]
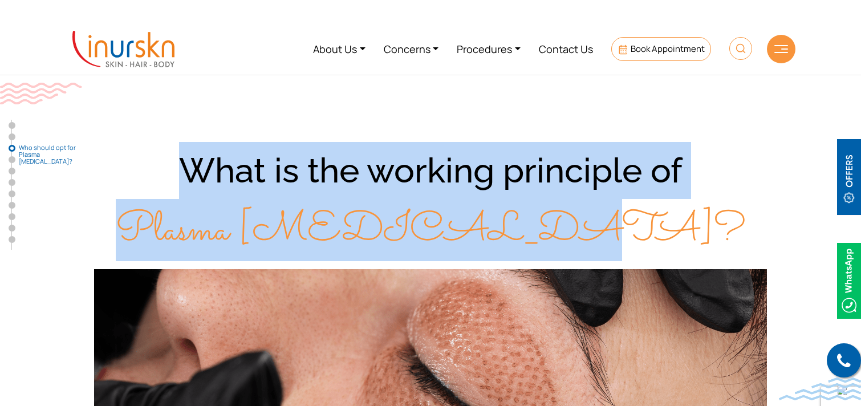
drag, startPoint x: 184, startPoint y: 115, endPoint x: 584, endPoint y: 175, distance: 405.1
click at [584, 175] on div "What is the working principle of Plasma [MEDICAL_DATA]?" at bounding box center [431, 201] width 730 height 118
copy div "What is the working principle of Plasma [MEDICAL_DATA]?"
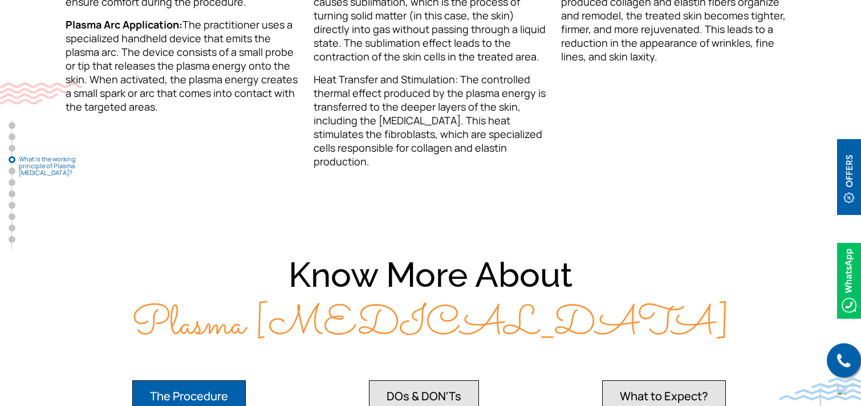
scroll to position [2049, 0]
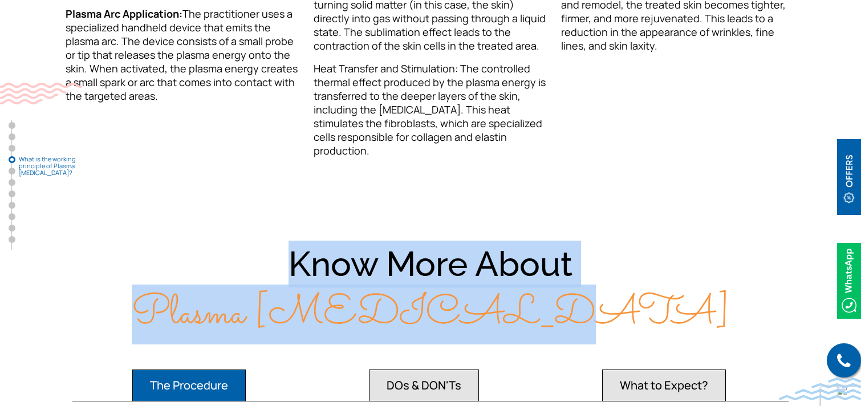
drag, startPoint x: 290, startPoint y: 182, endPoint x: 579, endPoint y: 225, distance: 292.7
click at [579, 241] on div "Know More About Plasma [MEDICAL_DATA]" at bounding box center [431, 289] width 730 height 97
copy div "Know More About Plasma [MEDICAL_DATA]"
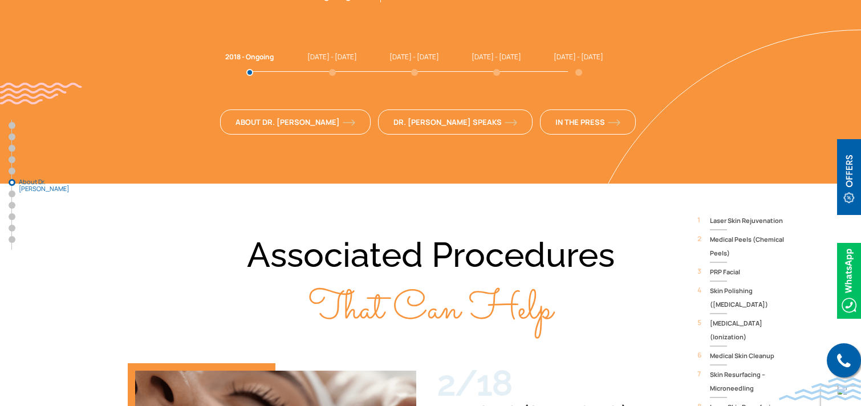
scroll to position [3435, 0]
